Goal: Transaction & Acquisition: Subscribe to service/newsletter

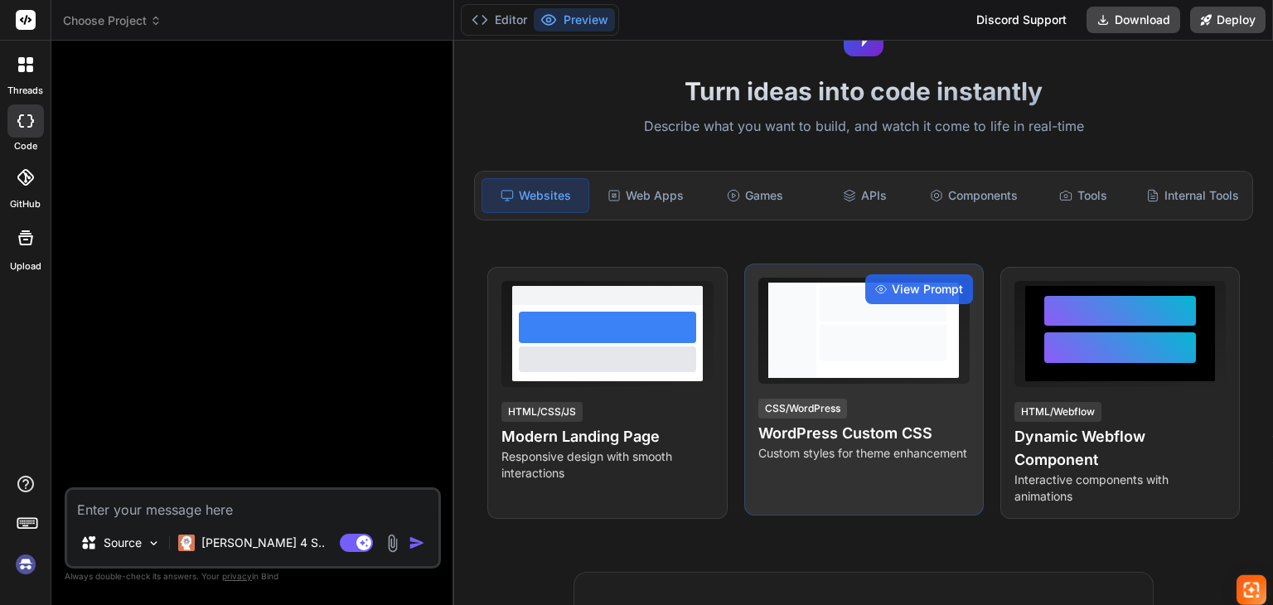
scroll to position [83, 0]
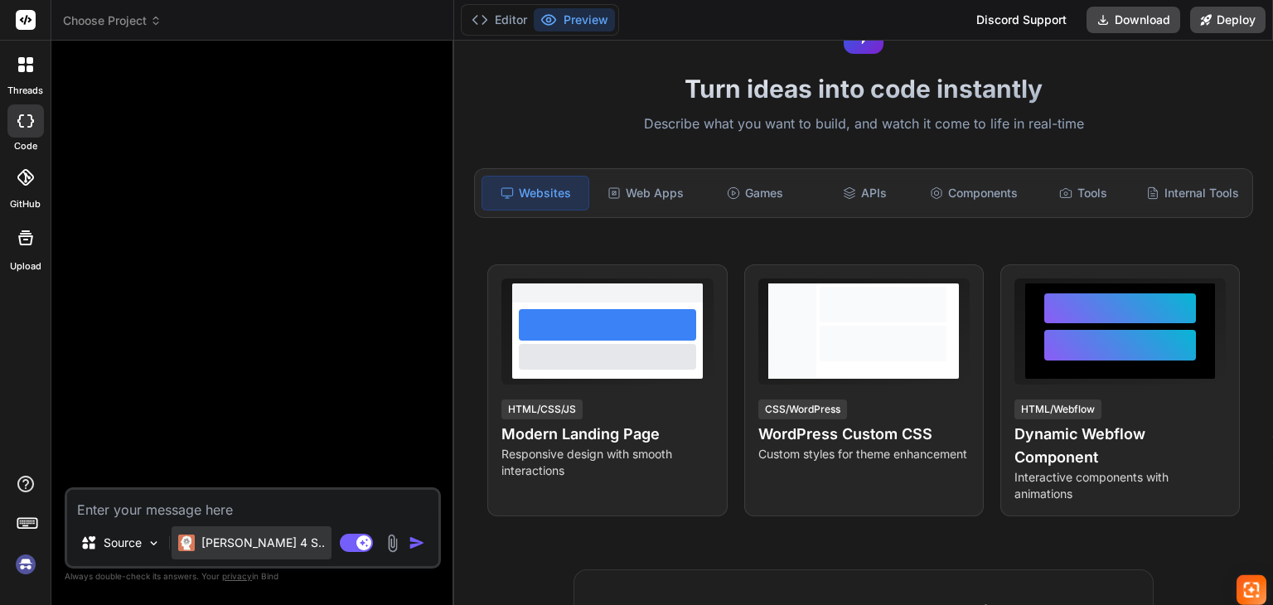
click at [220, 545] on p "[PERSON_NAME] 4 S.." at bounding box center [262, 542] width 123 height 17
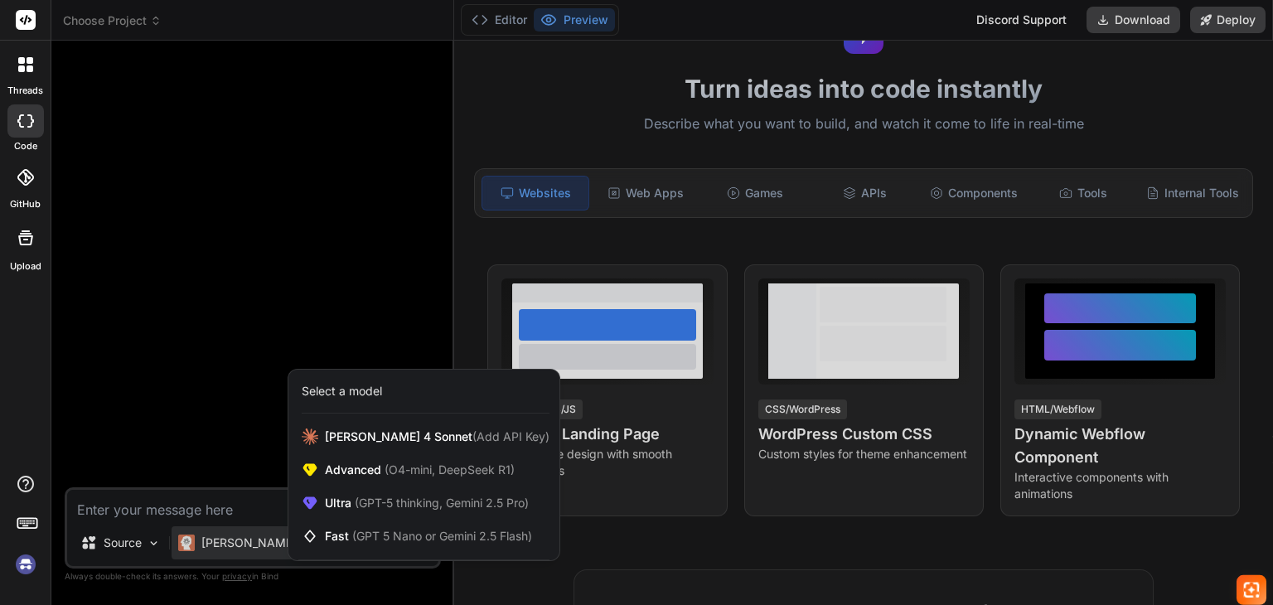
click at [209, 302] on div at bounding box center [636, 302] width 1273 height 605
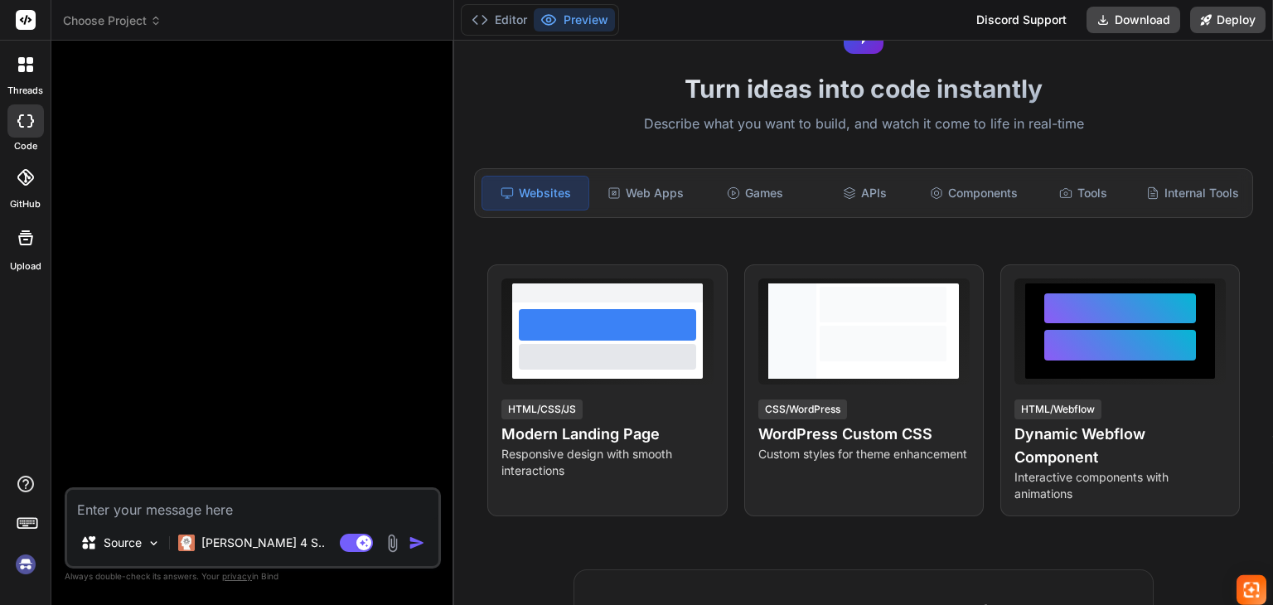
click at [30, 75] on div at bounding box center [25, 64] width 35 height 35
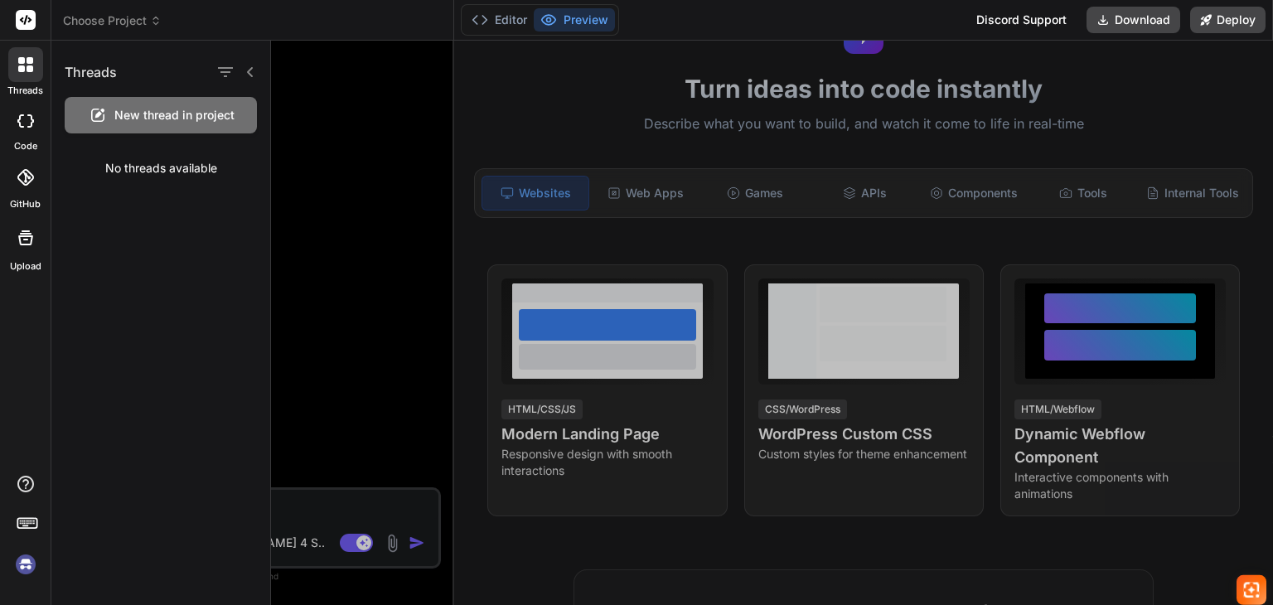
click at [30, 75] on div at bounding box center [25, 64] width 35 height 35
click at [345, 85] on div at bounding box center [772, 323] width 1002 height 564
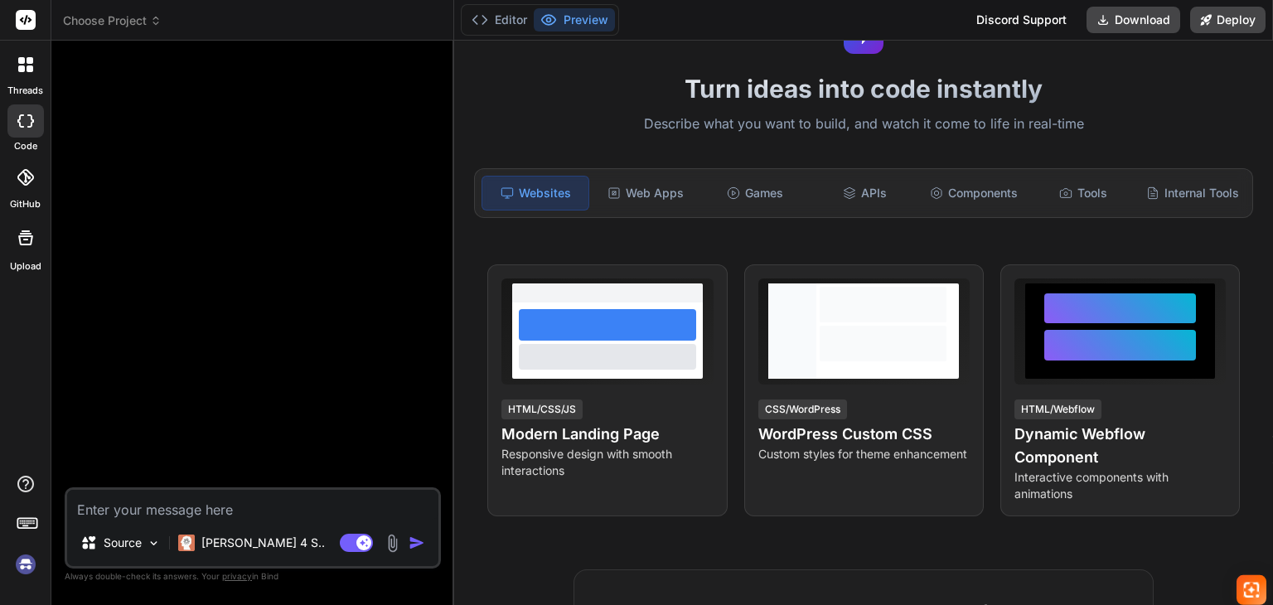
click at [30, 558] on img at bounding box center [26, 564] width 28 height 28
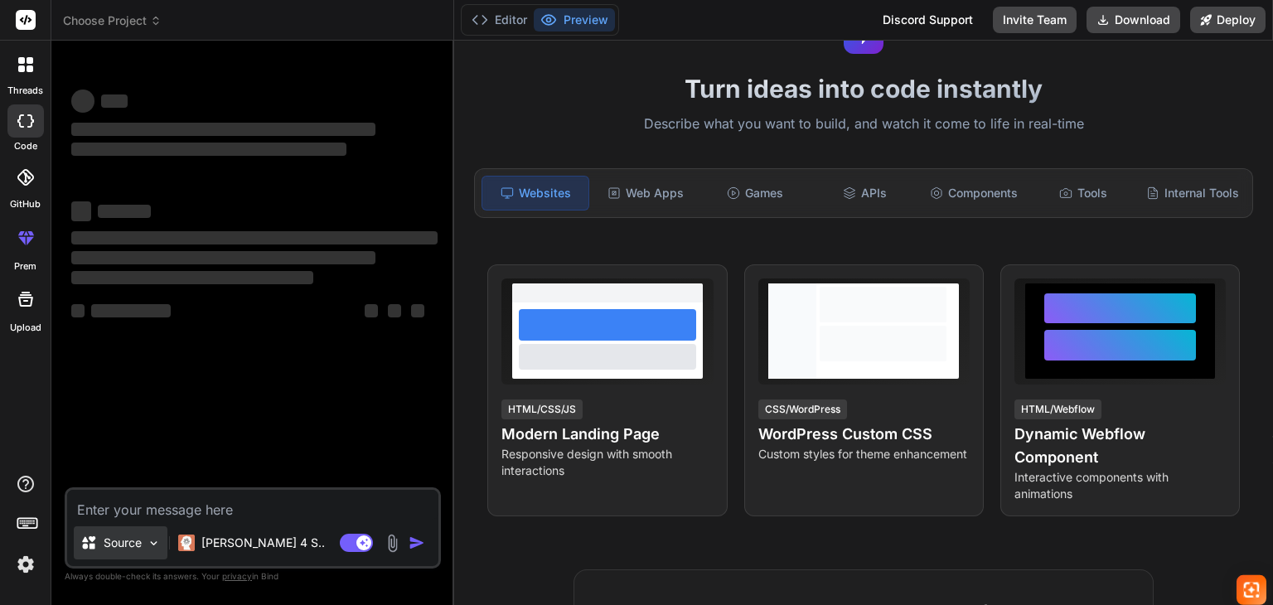
click at [141, 548] on p "Source" at bounding box center [123, 542] width 38 height 17
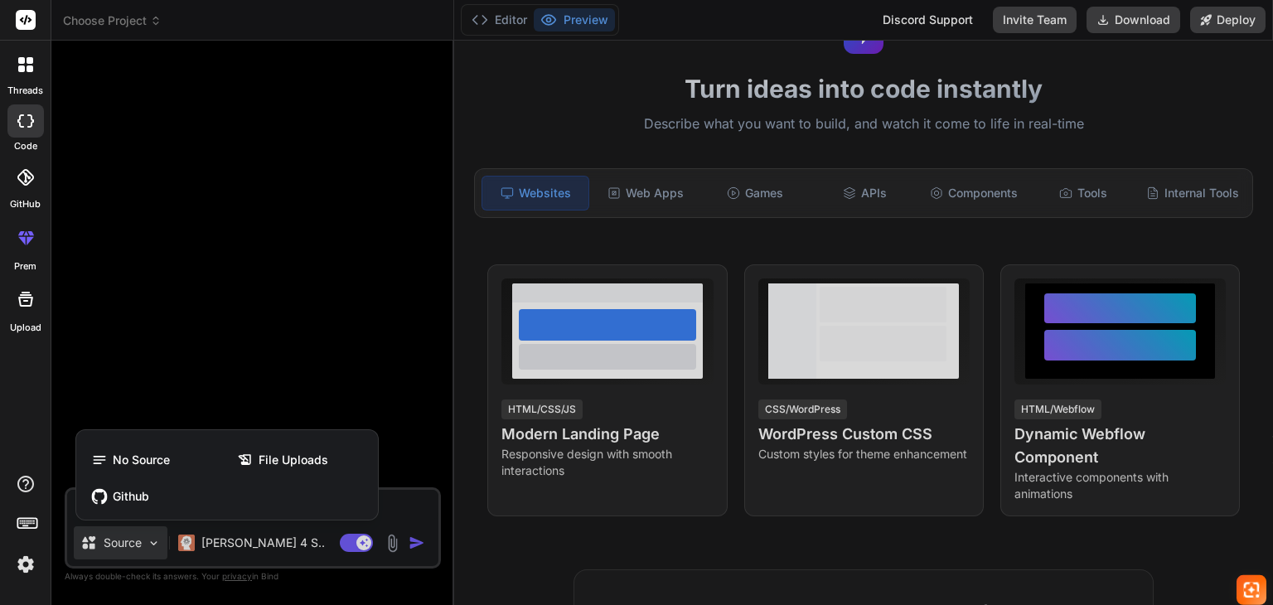
click at [141, 548] on div at bounding box center [636, 302] width 1273 height 605
type textarea "x"
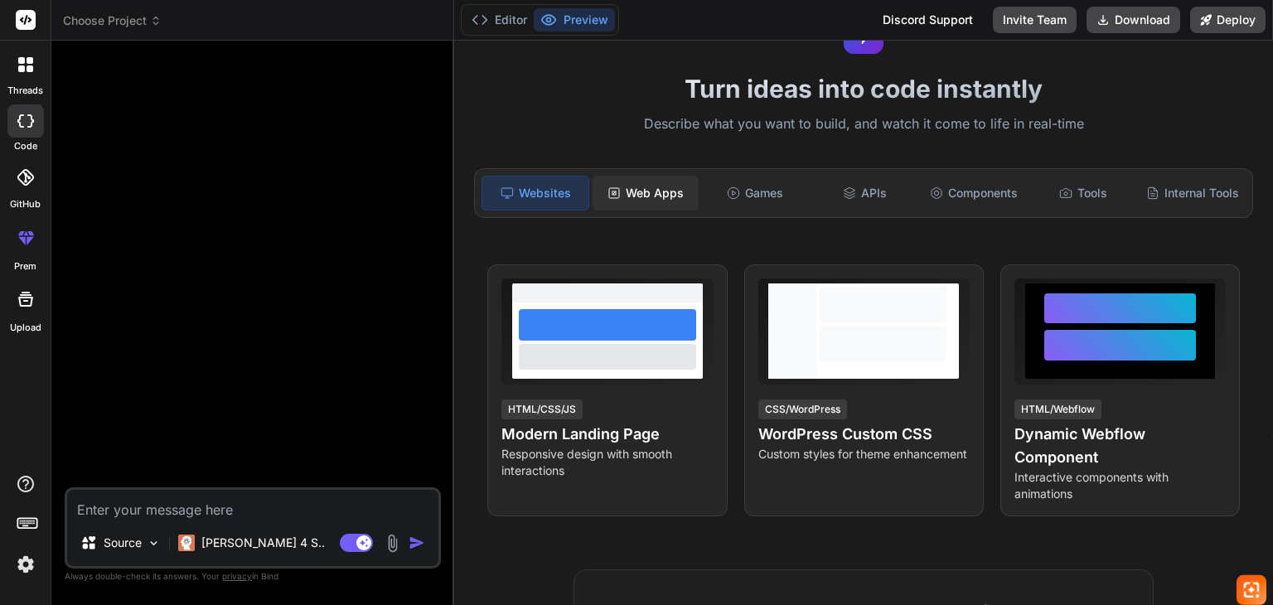
click at [644, 176] on div "Web Apps" at bounding box center [645, 193] width 106 height 35
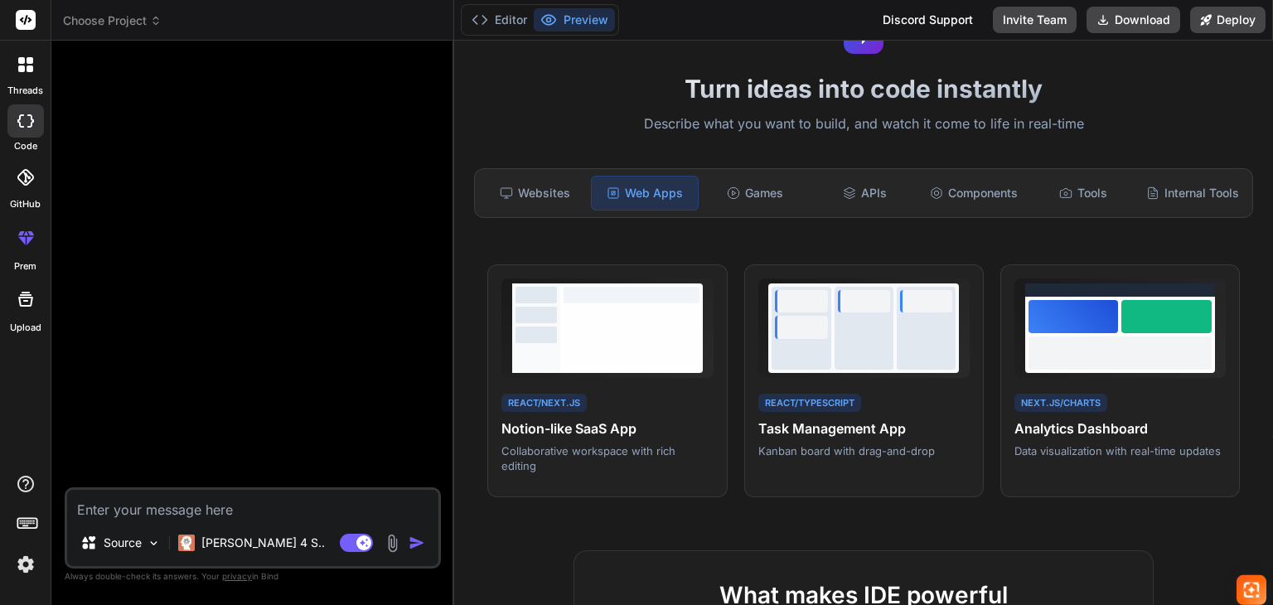
click at [41, 556] on div at bounding box center [25, 526] width 51 height 104
click at [32, 564] on img at bounding box center [26, 564] width 28 height 28
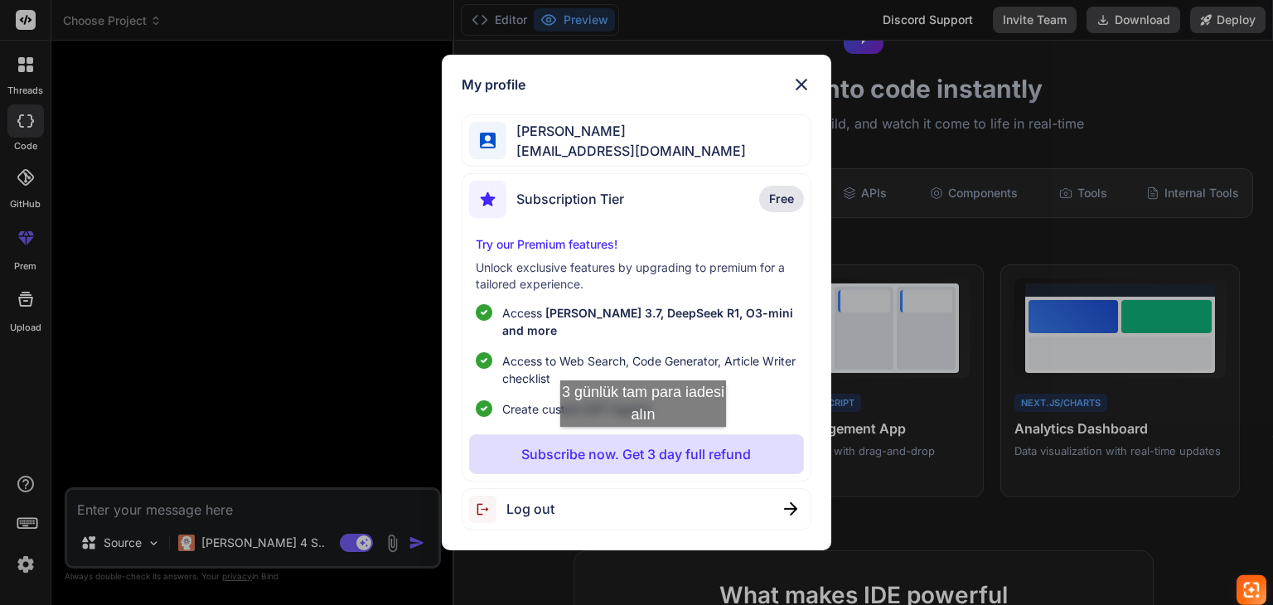
click at [643, 444] on p "Subscribe now. Get 3 day full refund" at bounding box center [636, 454] width 230 height 20
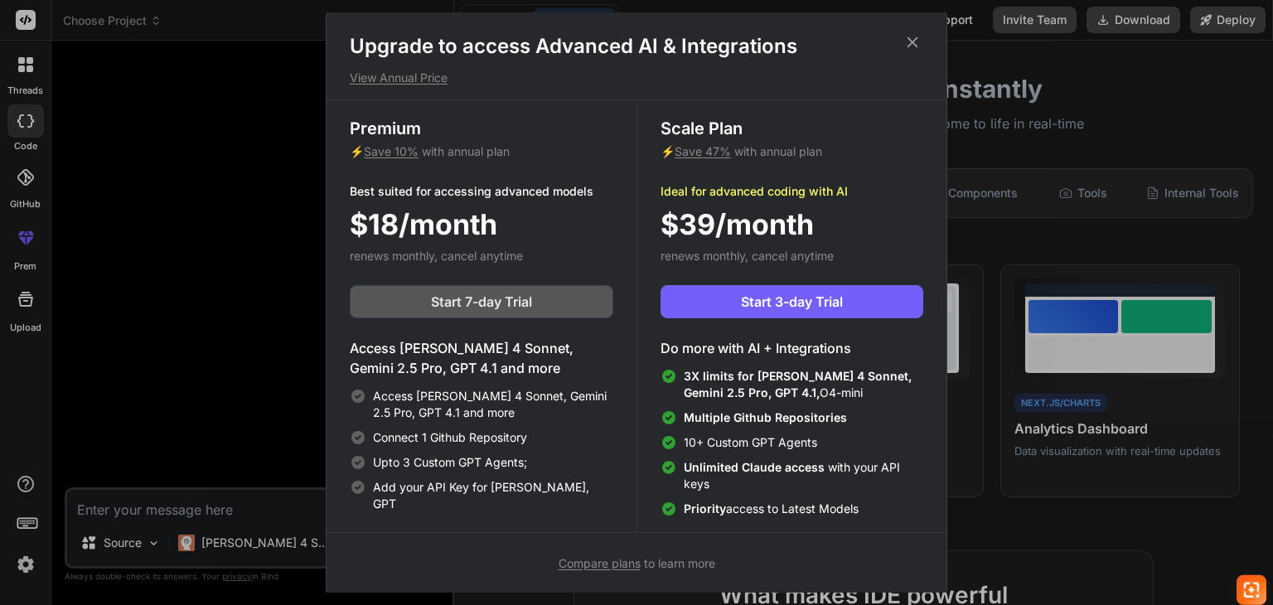
scroll to position [7, 0]
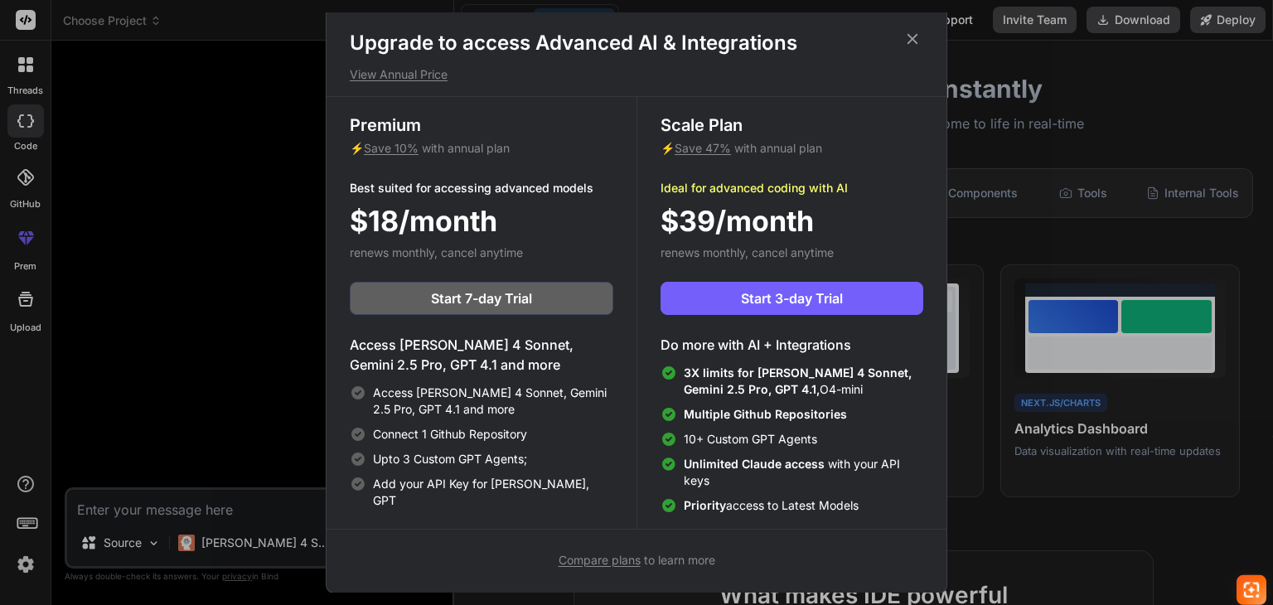
click at [602, 556] on span "Compare plans" at bounding box center [599, 560] width 82 height 14
click at [918, 44] on icon at bounding box center [912, 39] width 18 height 18
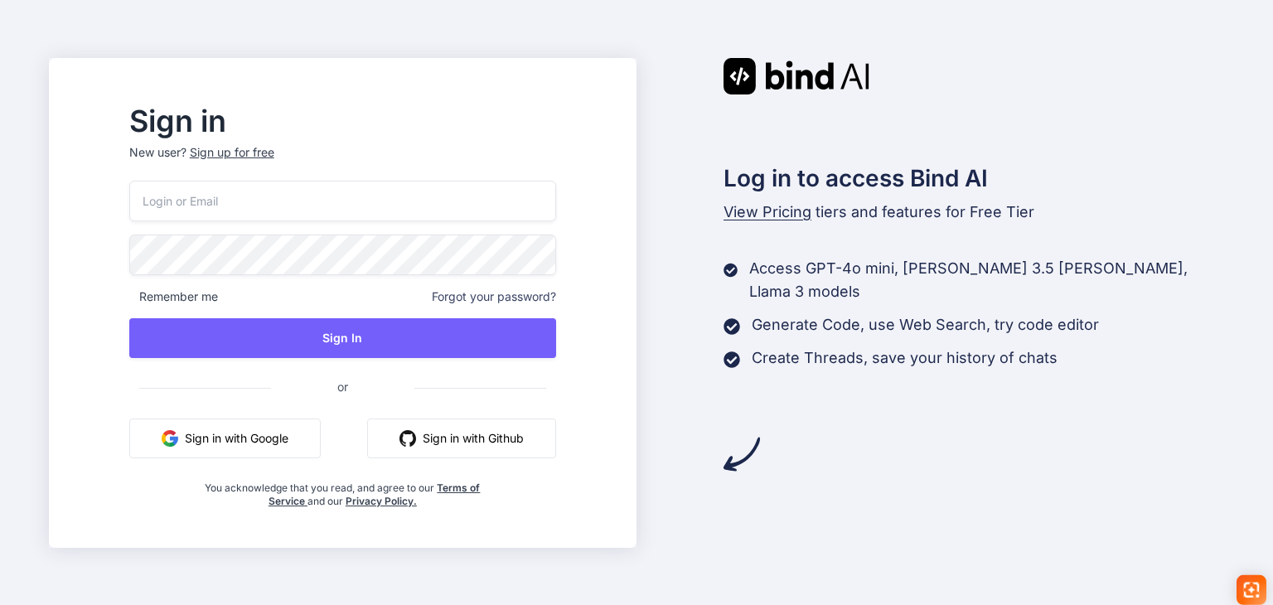
click at [316, 432] on button "Sign in with Google" at bounding box center [224, 438] width 191 height 40
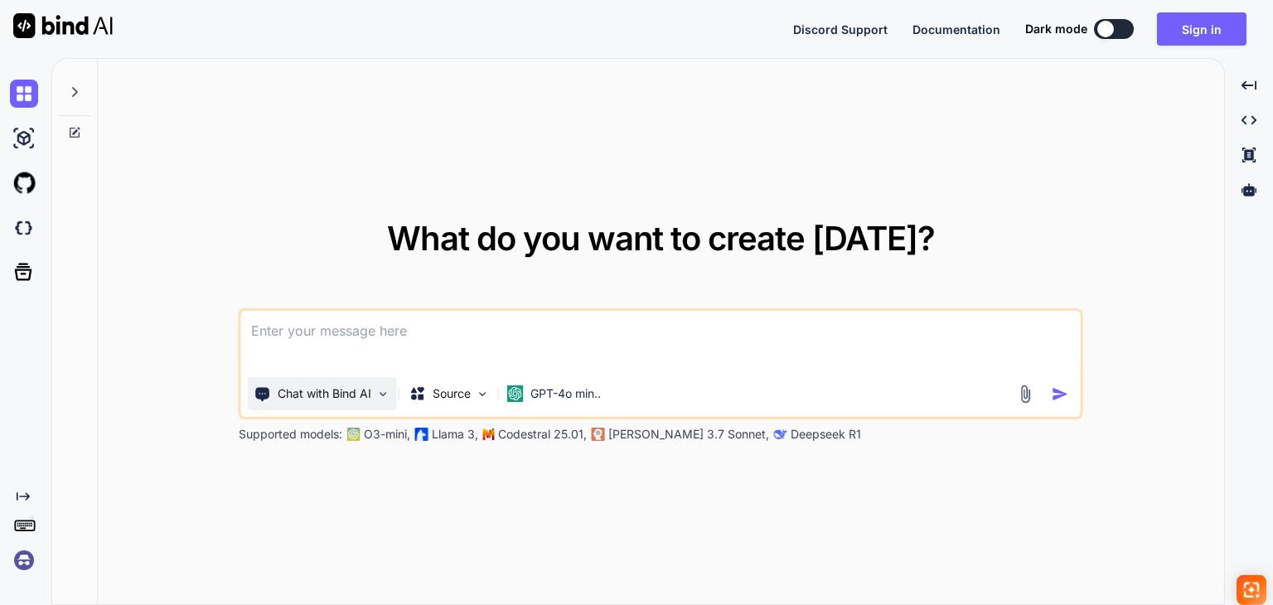
click at [331, 389] on p "Chat with Bind AI" at bounding box center [325, 393] width 94 height 17
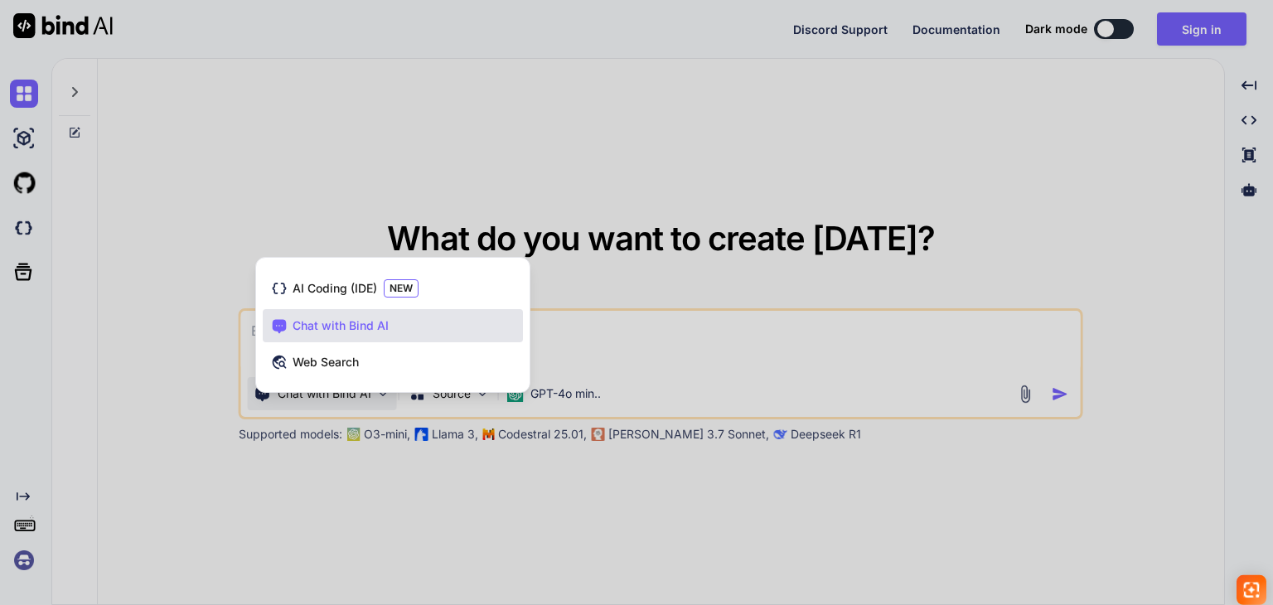
click at [140, 389] on div at bounding box center [636, 302] width 1273 height 605
